Goal: Navigation & Orientation: Understand site structure

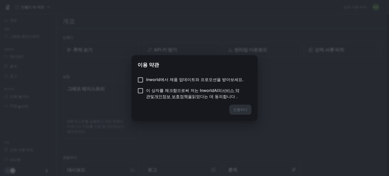
drag, startPoint x: 195, startPoint y: 79, endPoint x: 190, endPoint y: 81, distance: 4.7
click at [195, 79] on font "Inworld에서 제품 업데이트와 프로모션을 받아보세요." at bounding box center [194, 79] width 97 height 5
click at [147, 90] on font "이 상자를 체크함으로써 저는 InworldAI의" at bounding box center [184, 90] width 76 height 5
click at [226, 104] on div "Inworld에서 제품 업데이트와 프로모션을 받아보세요. 이 상자를 체크함으로써 저는 InworldAI의 서비스 약관 및 개인정보 보호정책을 …" at bounding box center [194, 88] width 126 height 32
click at [236, 111] on font "진행하다" at bounding box center [240, 109] width 14 height 4
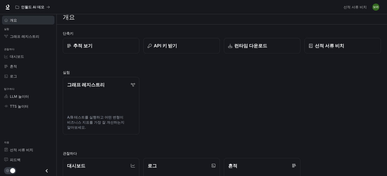
scroll to position [4, 0]
click at [13, 17] on span "개요" at bounding box center [13, 19] width 7 height 5
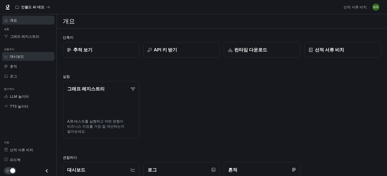
click at [33, 57] on div "대시보드" at bounding box center [31, 56] width 42 height 5
